Goal: Use online tool/utility: Utilize a website feature to perform a specific function

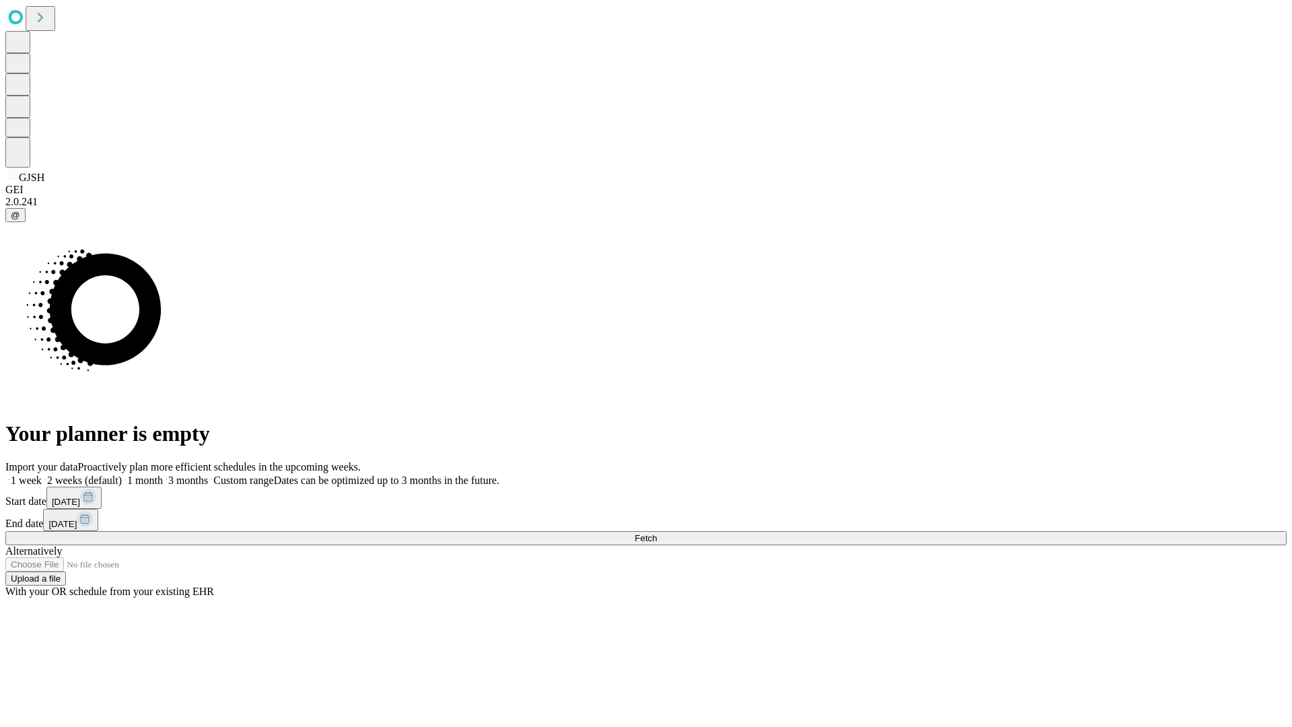
click at [657, 533] on span "Fetch" at bounding box center [646, 538] width 22 height 10
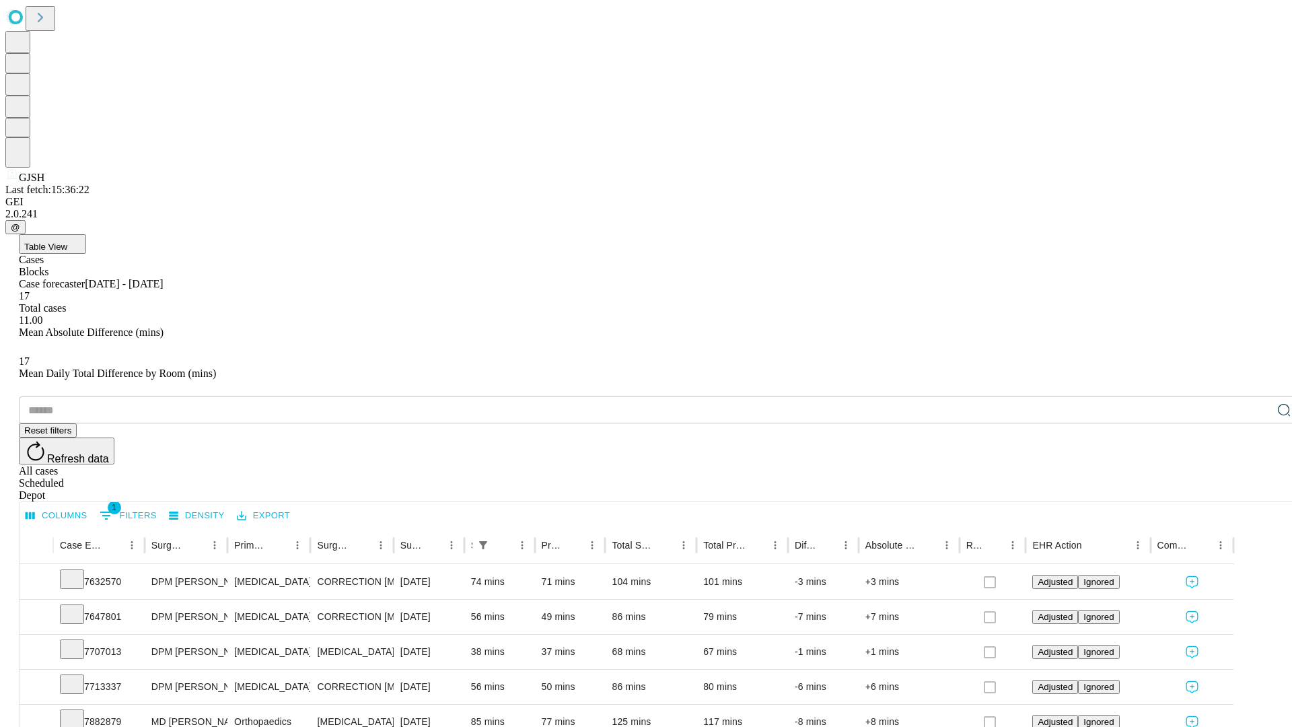
click at [67, 242] on span "Table View" at bounding box center [45, 247] width 43 height 10
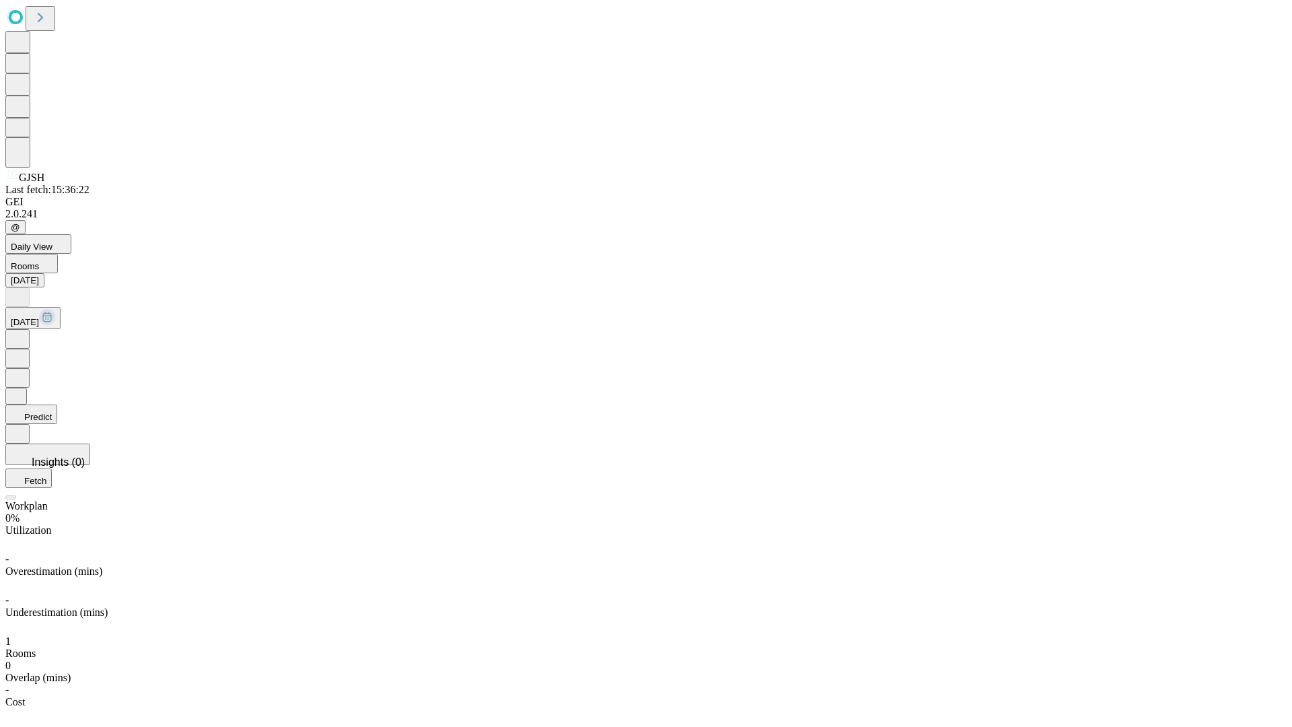
click at [57, 404] on button "Predict" at bounding box center [31, 414] width 52 height 20
